Goal: Find specific page/section: Find specific page/section

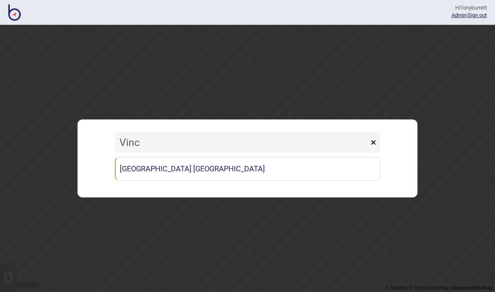
type input "[PERSON_NAME]"
click at [217, 164] on link "[GEOGRAPHIC_DATA] [GEOGRAPHIC_DATA]" at bounding box center [247, 169] width 265 height 24
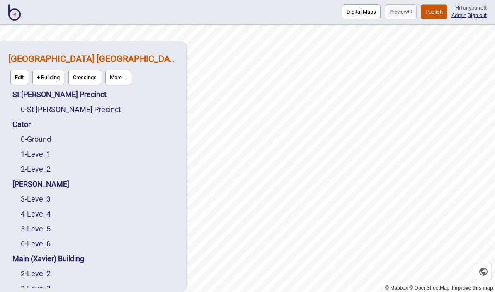
click at [117, 70] on button "More ..." at bounding box center [118, 77] width 26 height 15
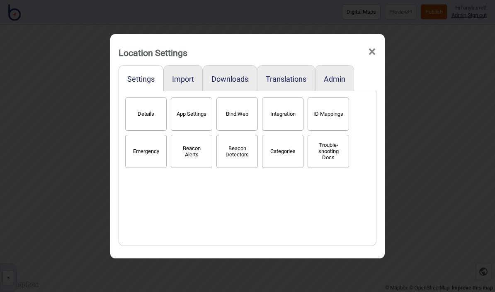
click at [236, 112] on button "BindiWeb" at bounding box center [236, 113] width 41 height 33
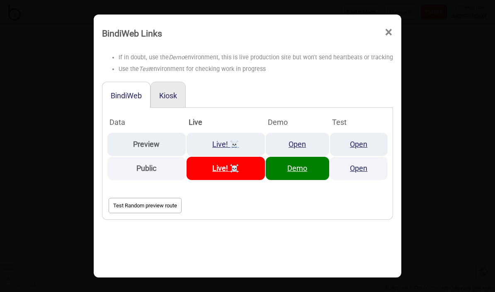
click at [300, 140] on link "Open" at bounding box center [296, 144] width 17 height 9
